Goal: Find specific page/section: Find specific page/section

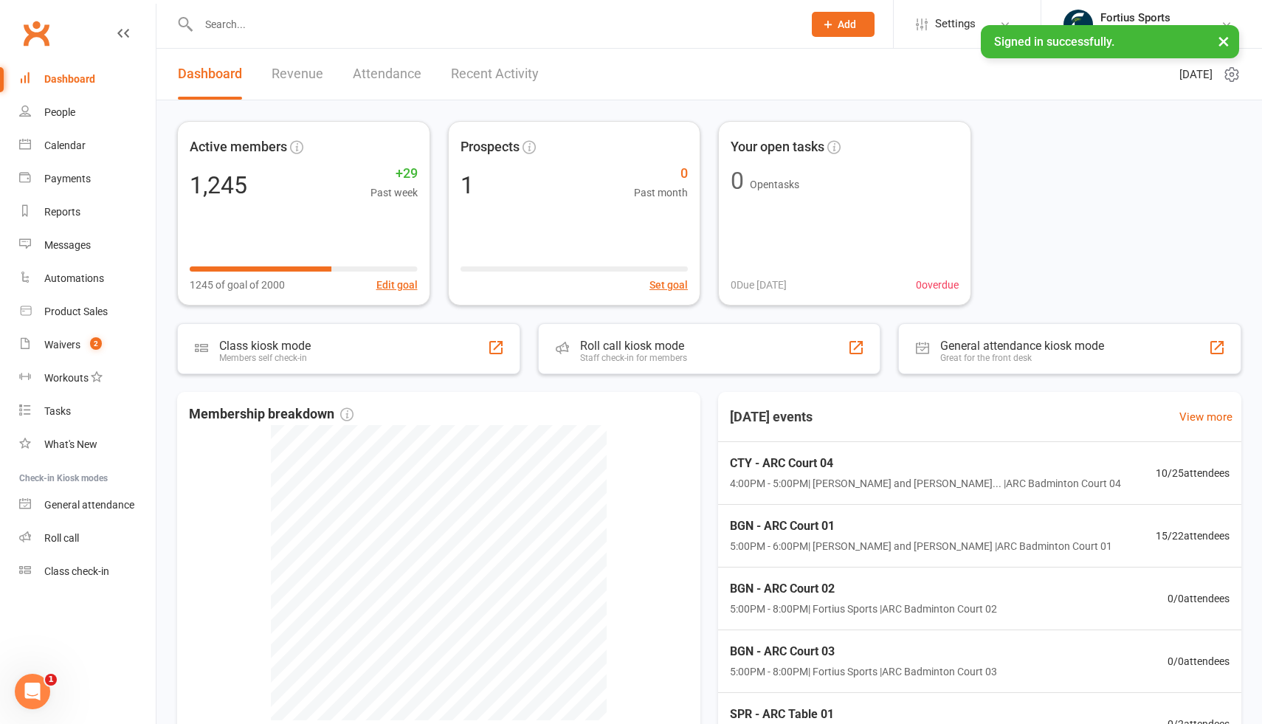
click at [339, 26] on input "text" at bounding box center [493, 24] width 598 height 21
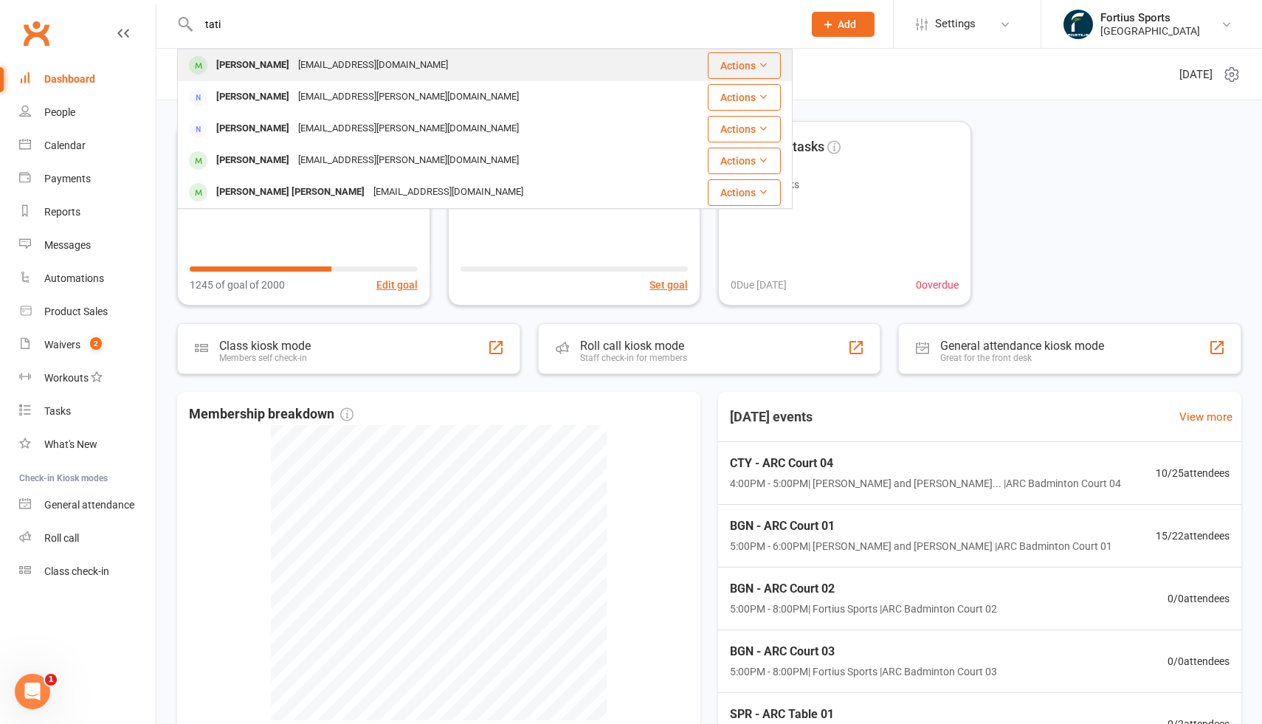
type input "tati"
click at [324, 77] on div "[PERSON_NAME] [EMAIL_ADDRESS][DOMAIN_NAME]" at bounding box center [426, 65] width 494 height 30
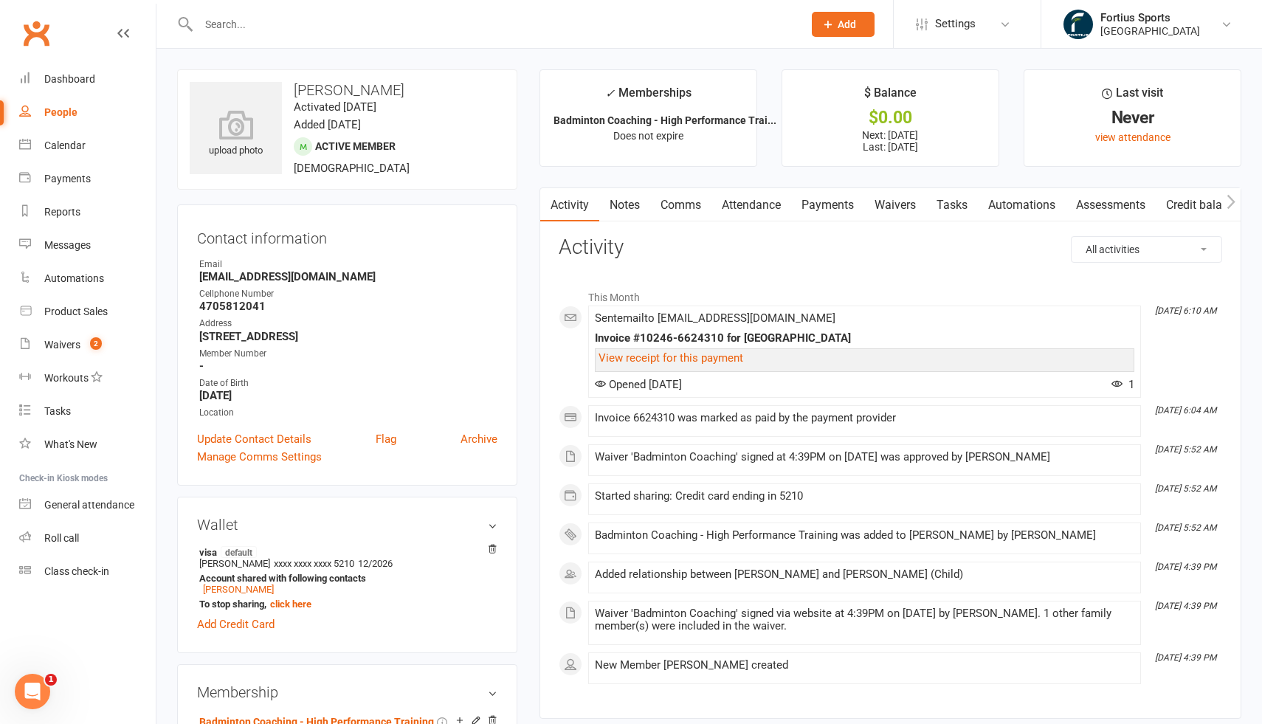
click at [739, 207] on link "Attendance" at bounding box center [751, 205] width 80 height 34
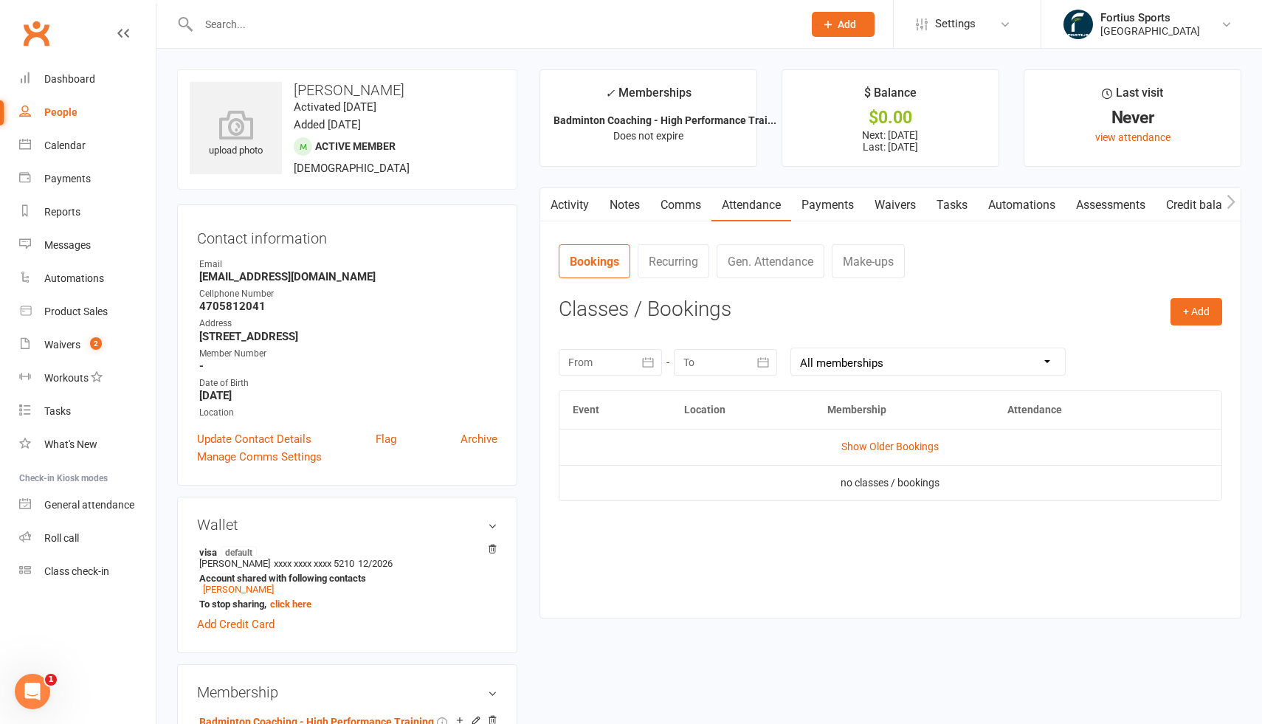
click at [832, 207] on link "Payments" at bounding box center [827, 205] width 73 height 34
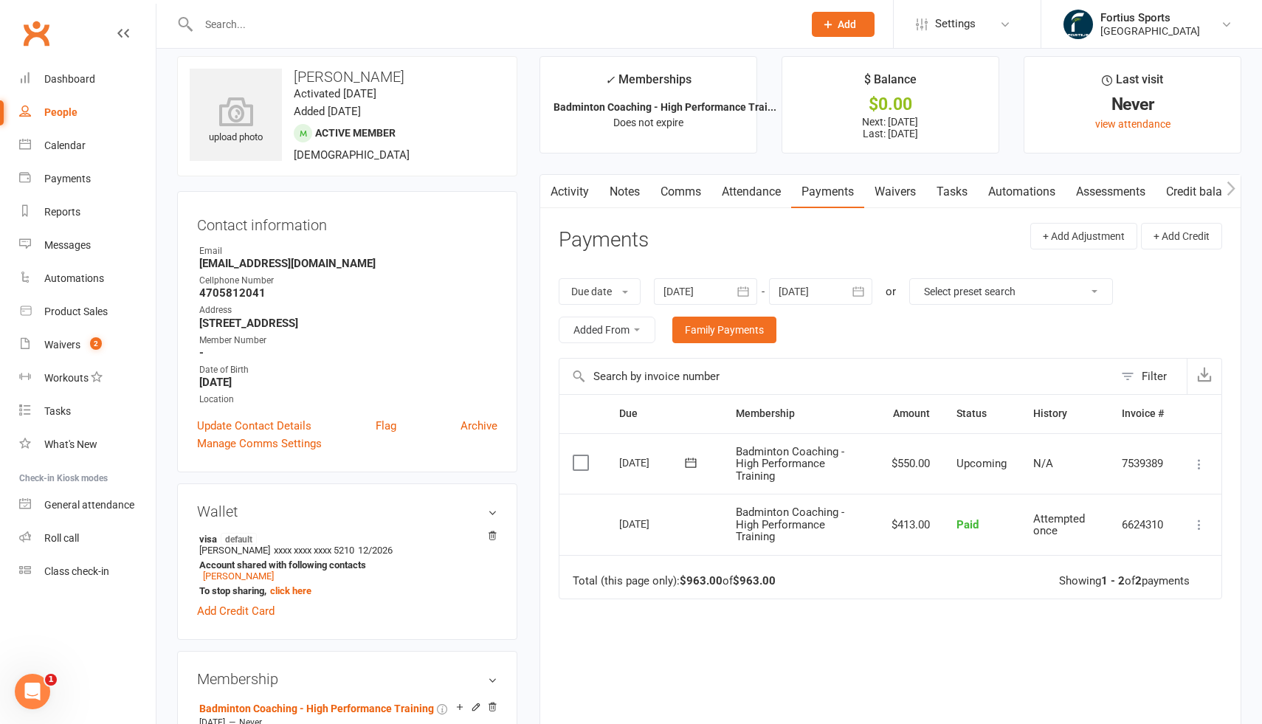
scroll to position [15, 0]
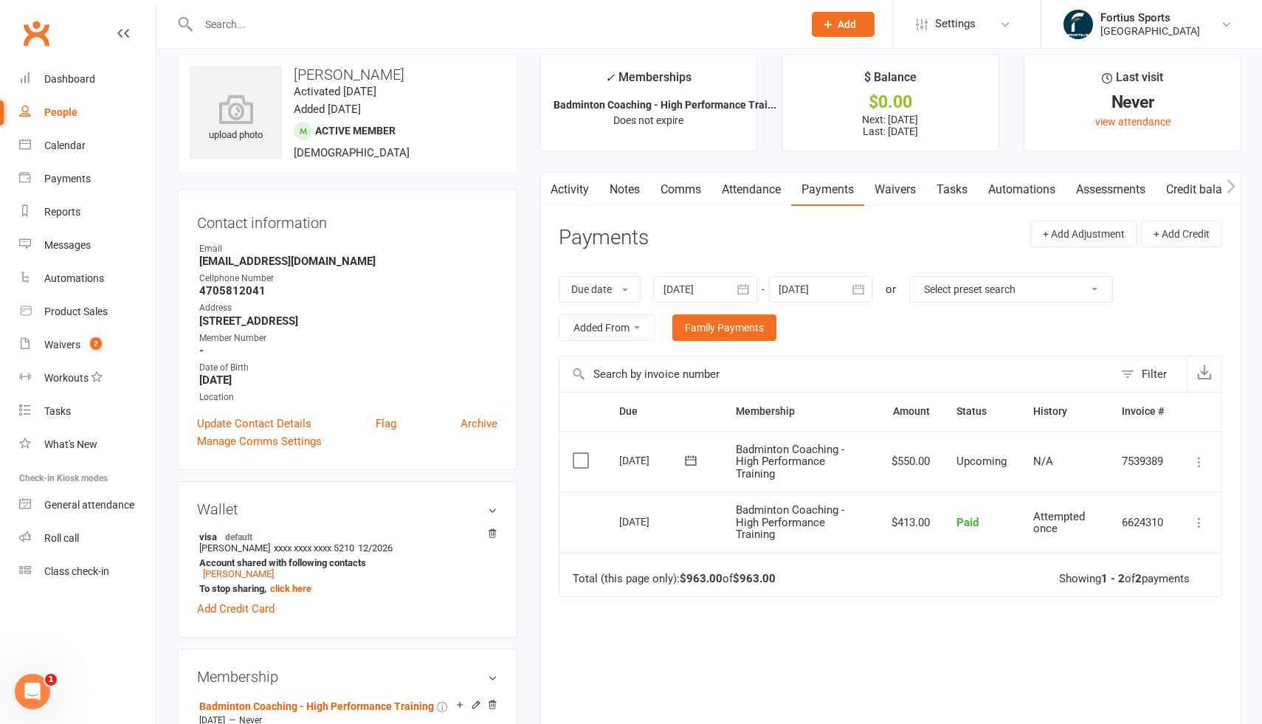
click at [811, 525] on span "Badminton Coaching - High Performance Training" at bounding box center [790, 522] width 108 height 38
click at [787, 459] on span "Badminton Coaching - High Performance Training" at bounding box center [790, 462] width 108 height 38
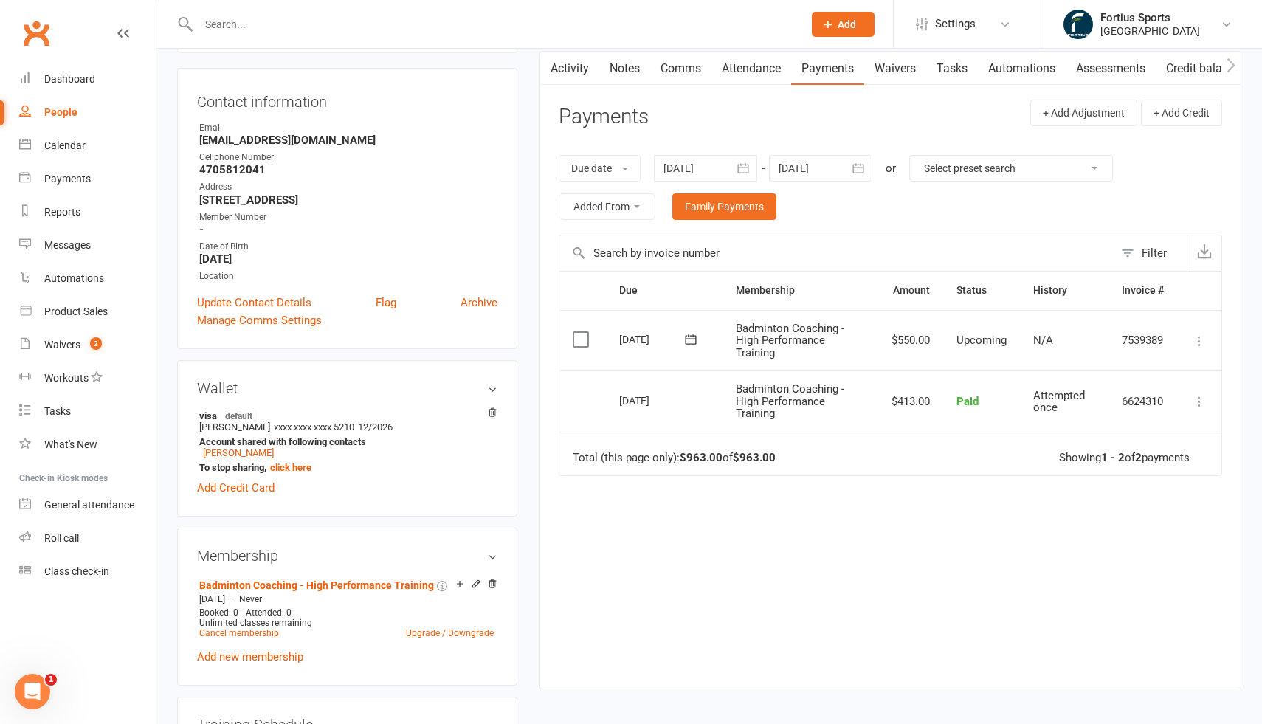
scroll to position [132, 0]
